Goal: Find specific page/section: Find specific page/section

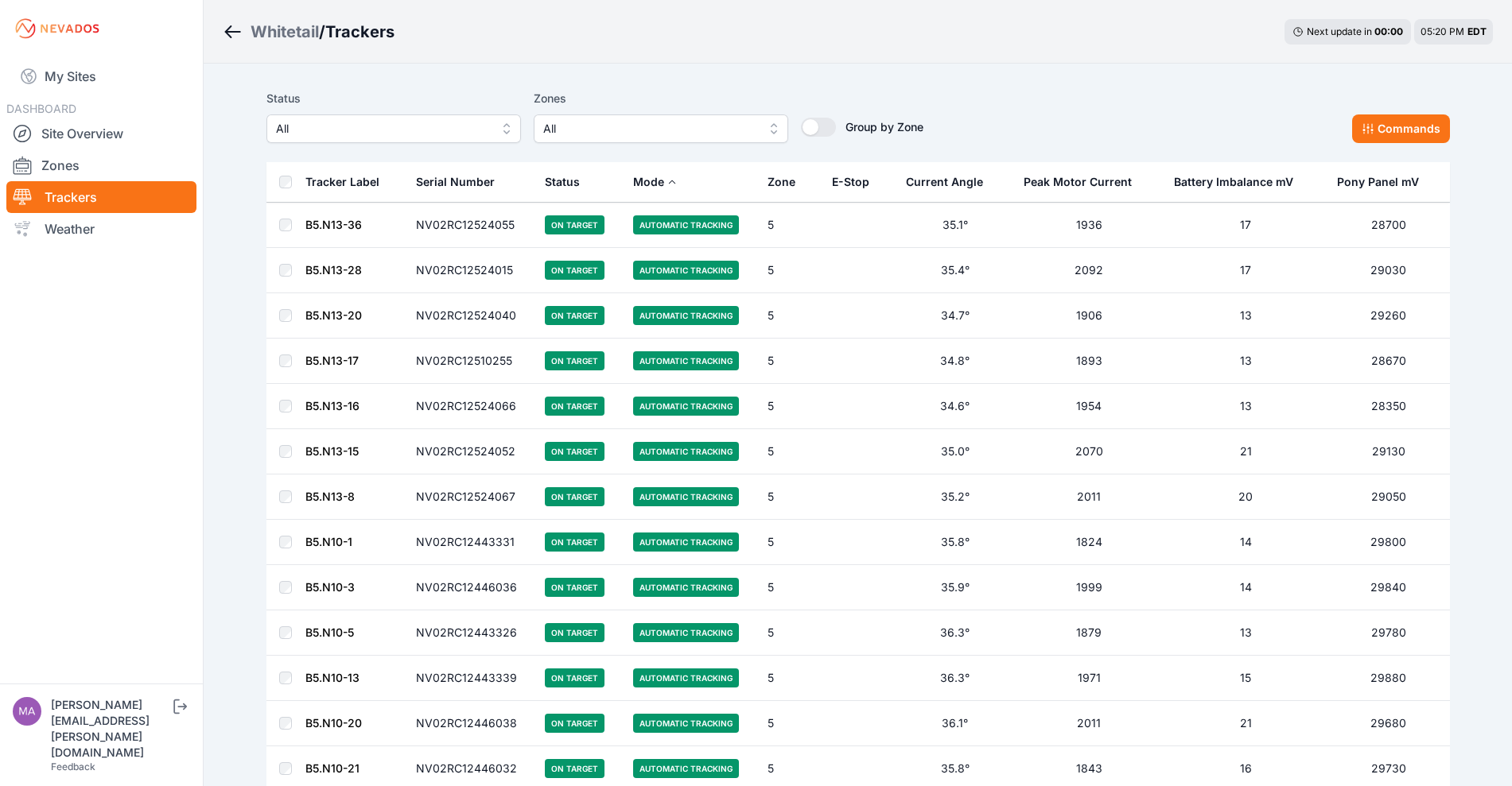
scroll to position [6956, 0]
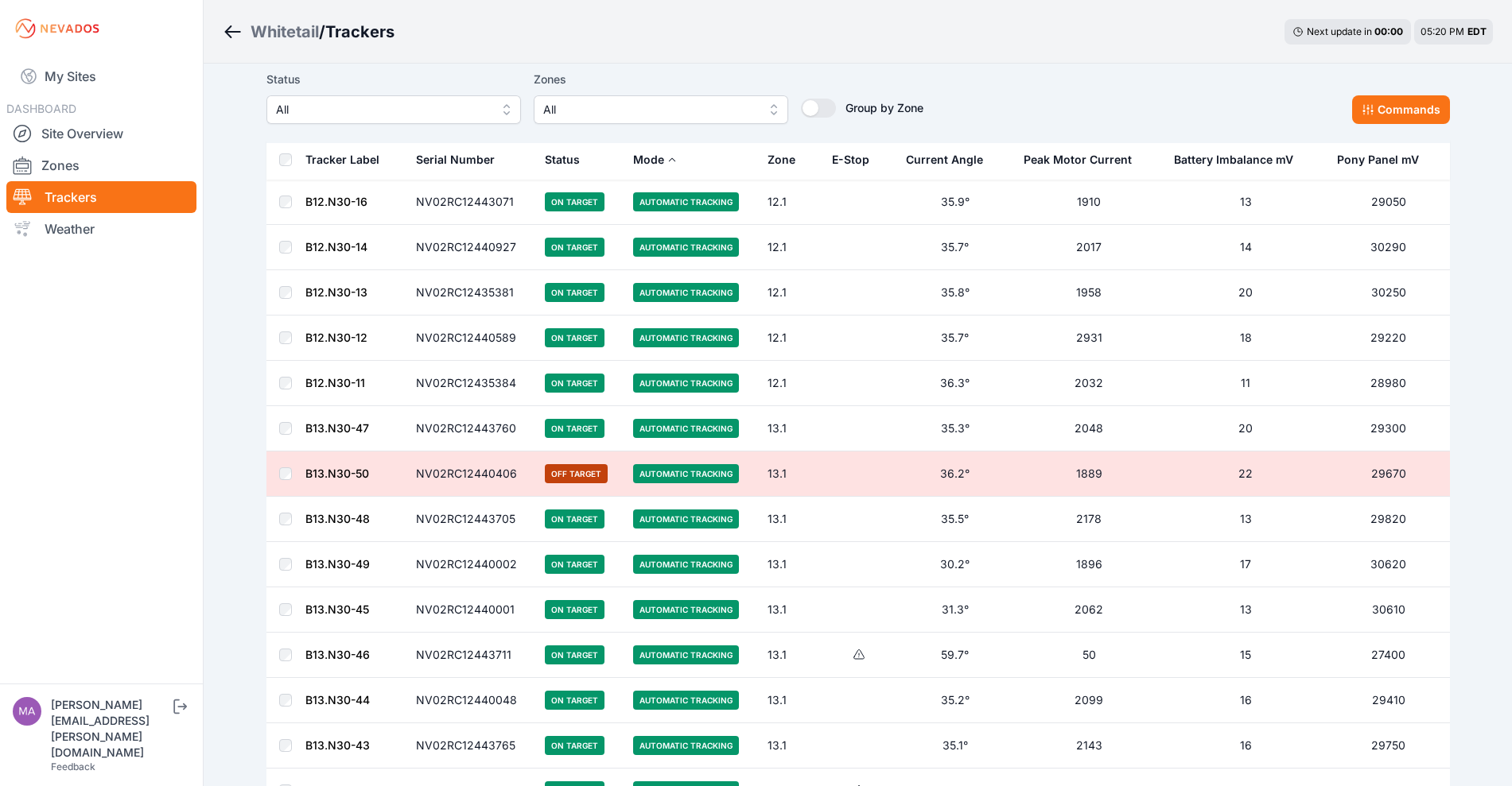
click at [275, 22] on div "Whitetail" at bounding box center [284, 32] width 68 height 23
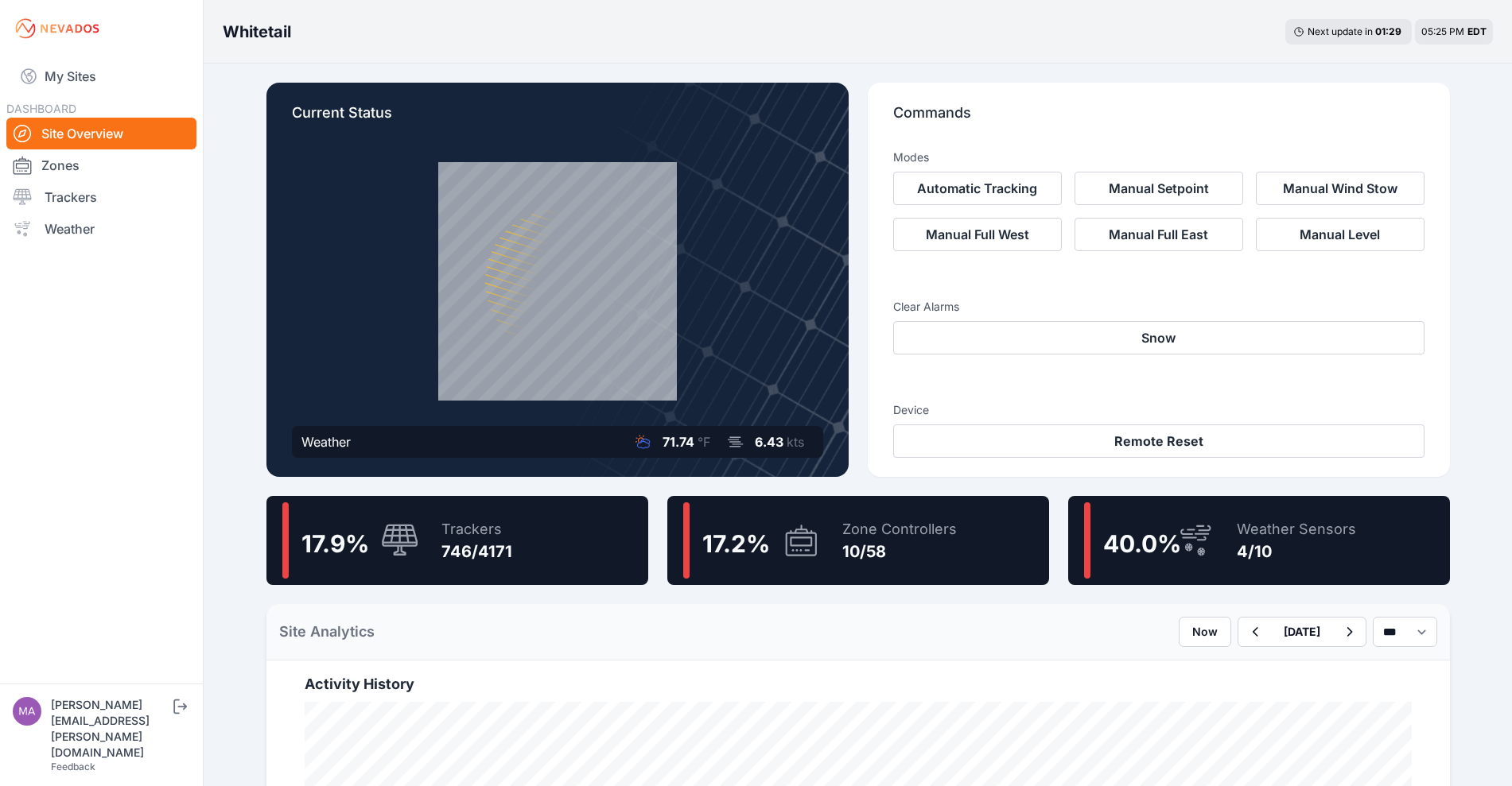
drag, startPoint x: 430, startPoint y: 515, endPoint x: 1017, endPoint y: 467, distance: 589.0
click at [430, 515] on div "Trackers 746/4171" at bounding box center [469, 540] width 87 height 77
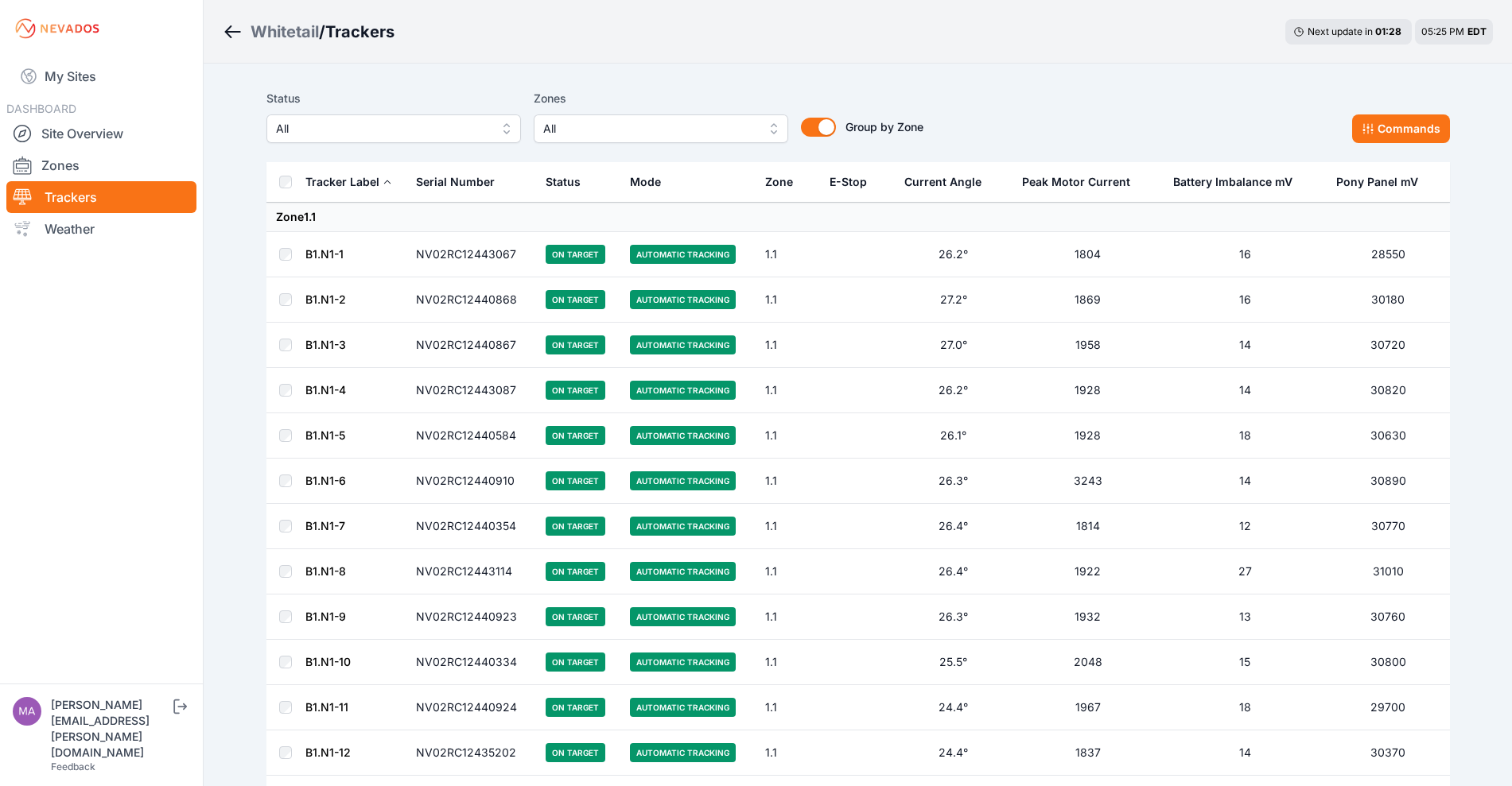
click at [608, 134] on span "All" at bounding box center [649, 129] width 213 height 19
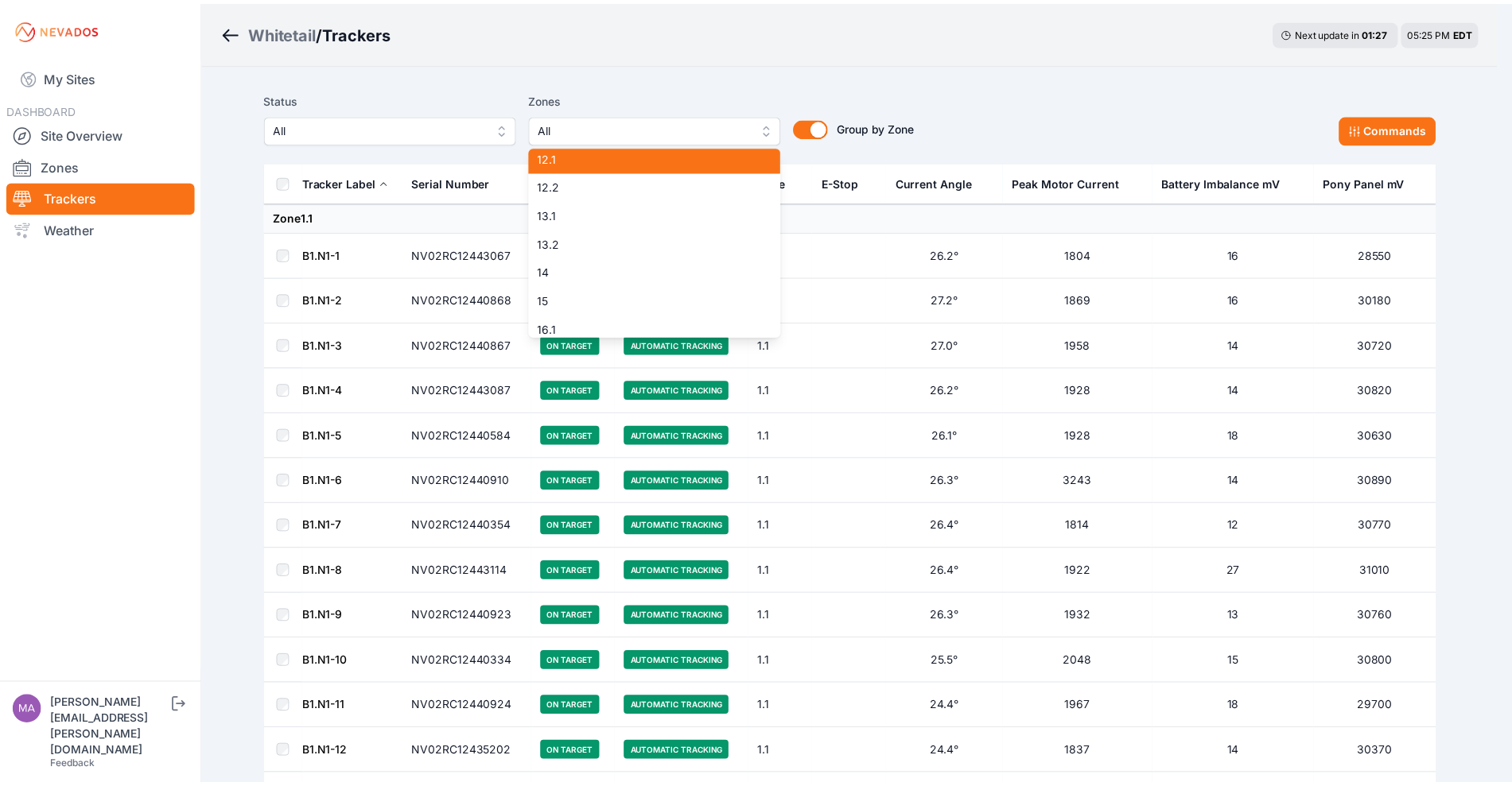
scroll to position [596, 0]
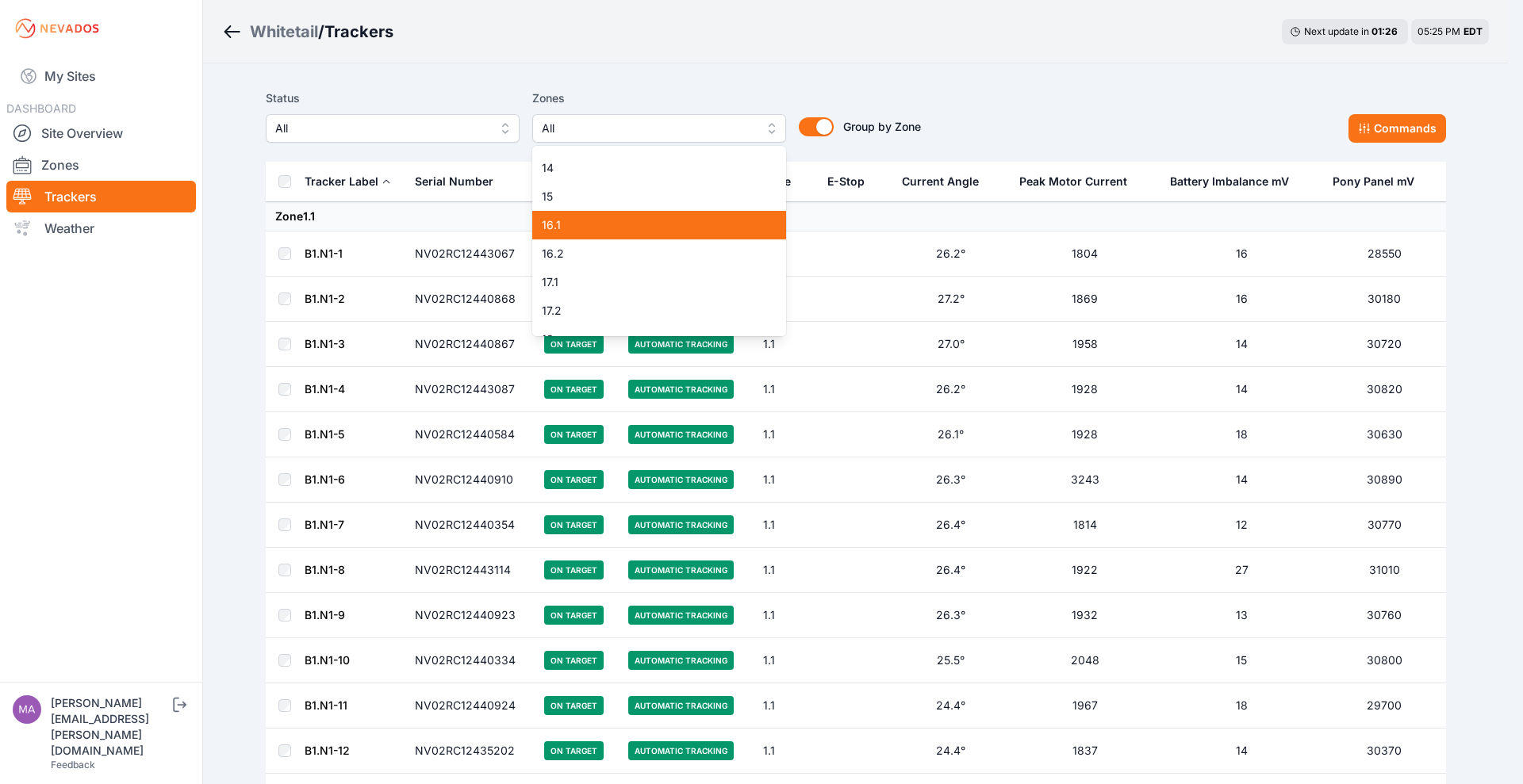
click at [698, 231] on span "16.1" at bounding box center [649, 225] width 216 height 16
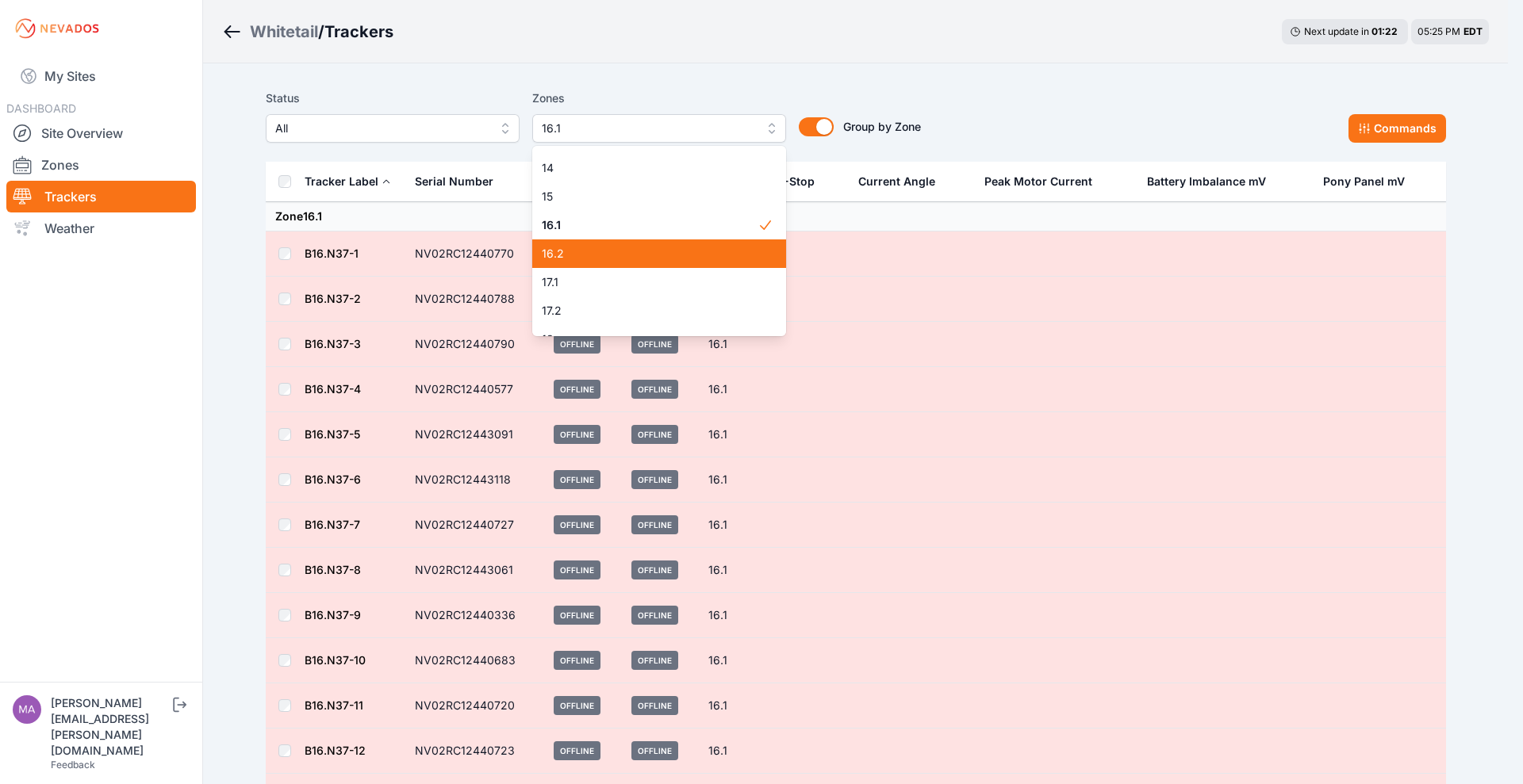
click at [652, 253] on span "16.2" at bounding box center [649, 254] width 216 height 16
click at [1508, 206] on html "My Sites DASHBOARD Site Overview Zones Trackers Weather matthew.breyfogle@nevad…" at bounding box center [761, 392] width 1523 height 784
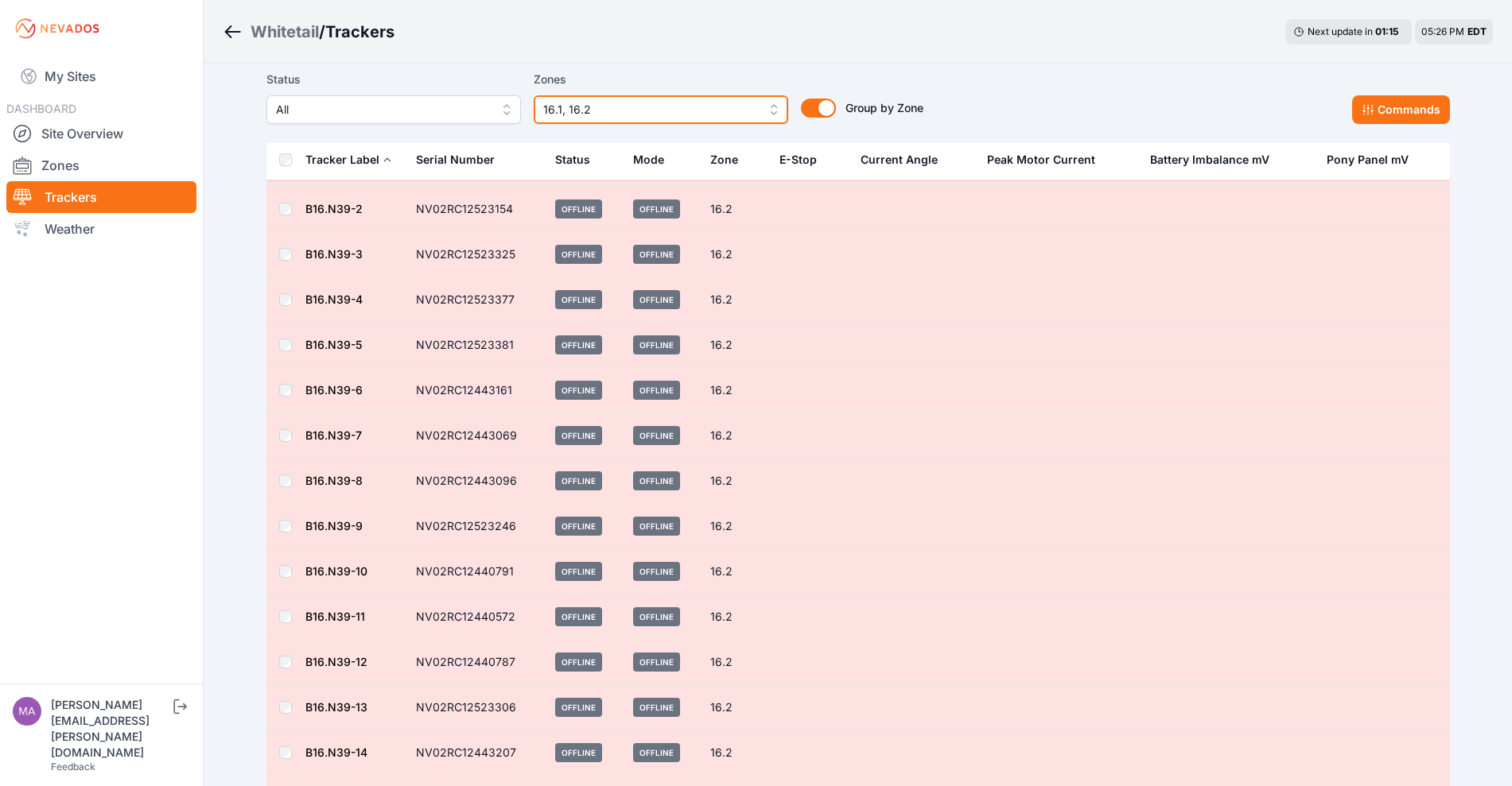
scroll to position [2087, 0]
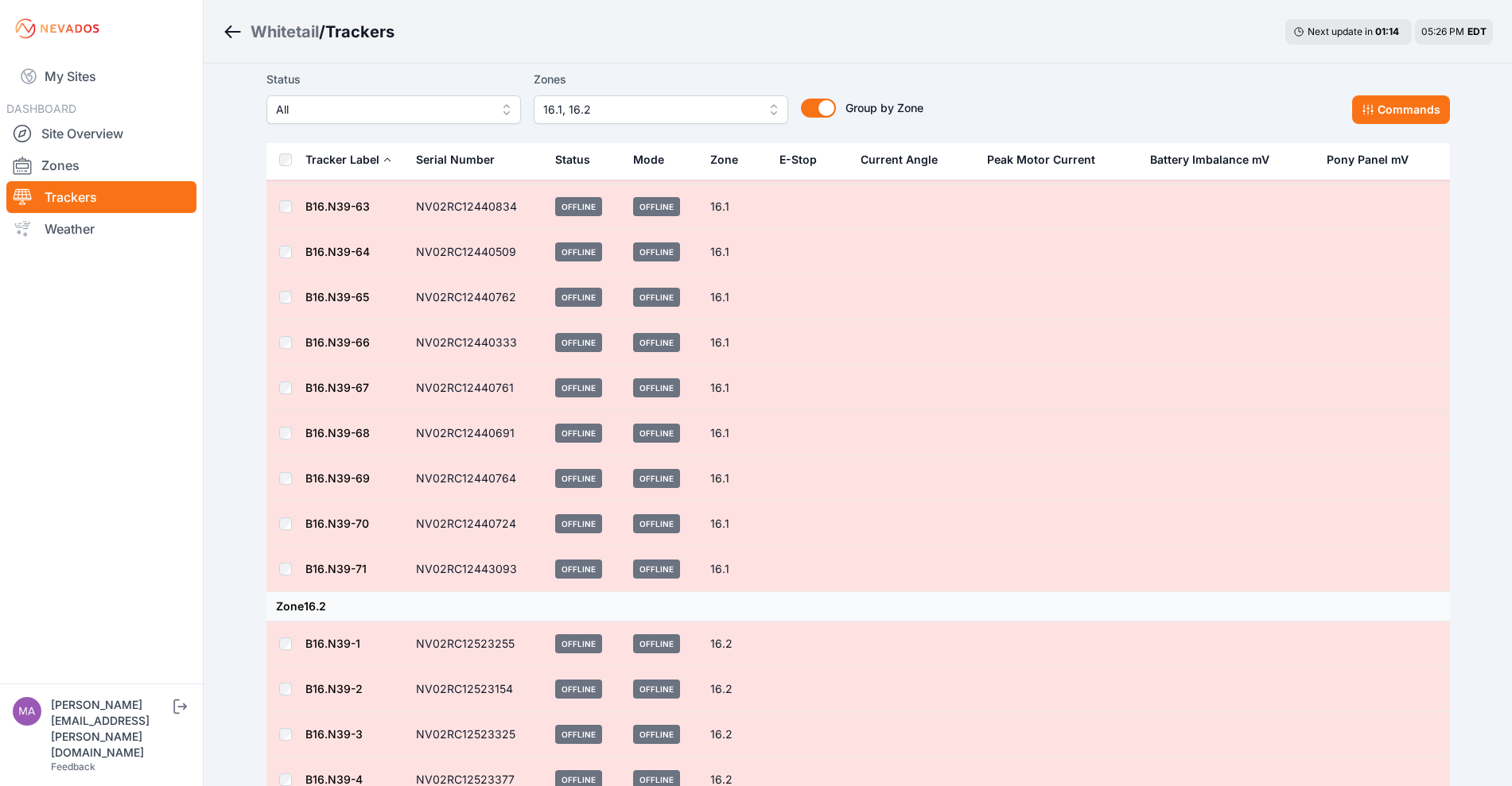
click at [249, 30] on link "Breadcrumb" at bounding box center [236, 32] width 28 height 21
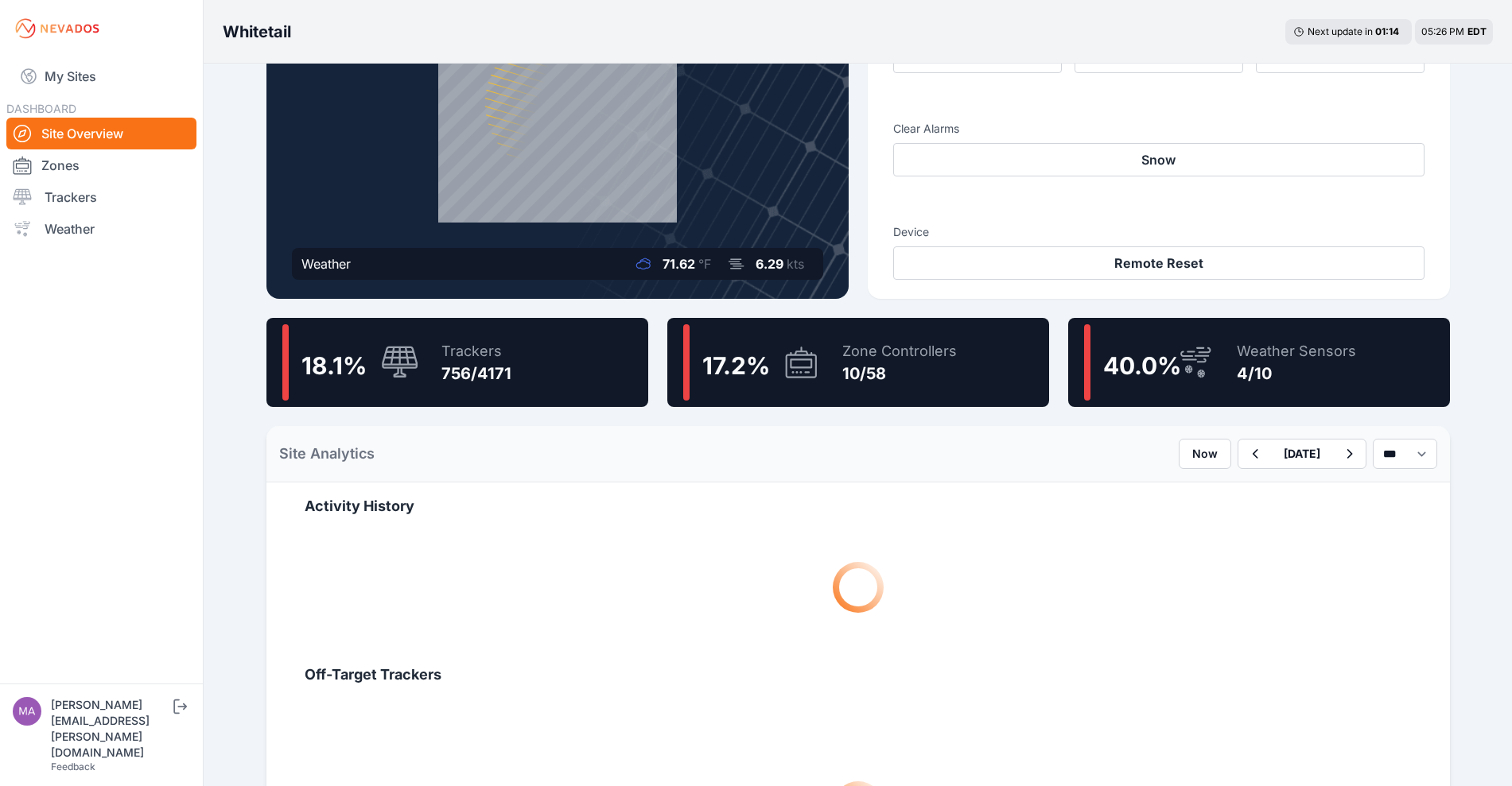
scroll to position [398, 0]
